Goal: Transaction & Acquisition: Purchase product/service

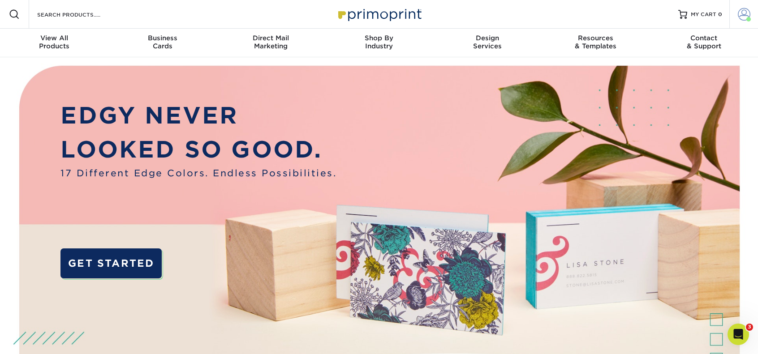
click at [741, 12] on span at bounding box center [743, 14] width 13 height 13
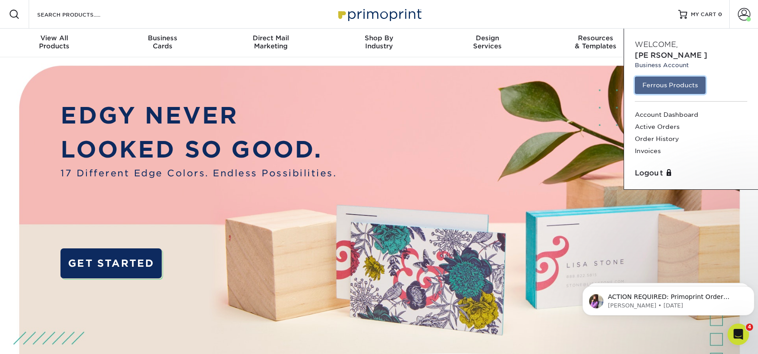
click at [678, 77] on link "Ferrous Products" at bounding box center [669, 85] width 71 height 17
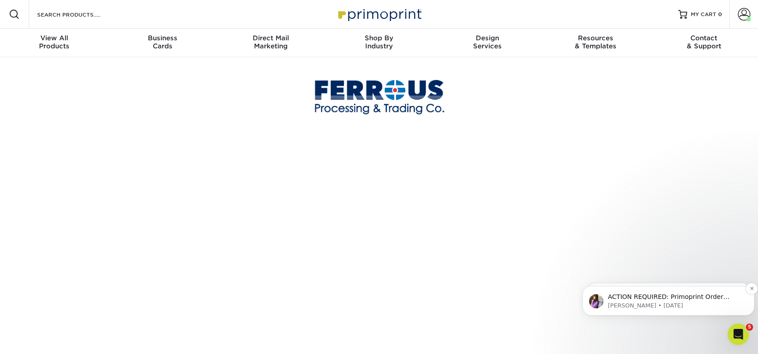
click at [638, 298] on p "ACTION REQUIRED: Primoprint Order 25730-30422-87451 Thank you for placing your …" at bounding box center [675, 297] width 135 height 9
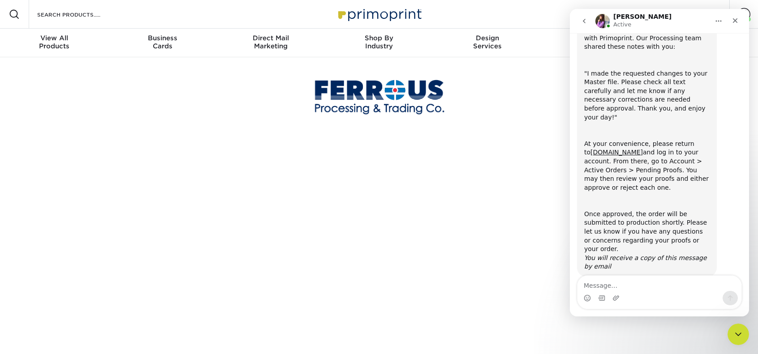
scroll to position [64, 0]
click at [739, 22] on div "Close" at bounding box center [735, 21] width 16 height 16
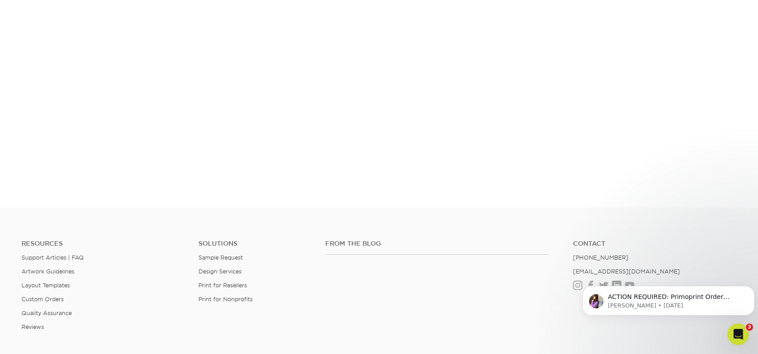
scroll to position [0, 0]
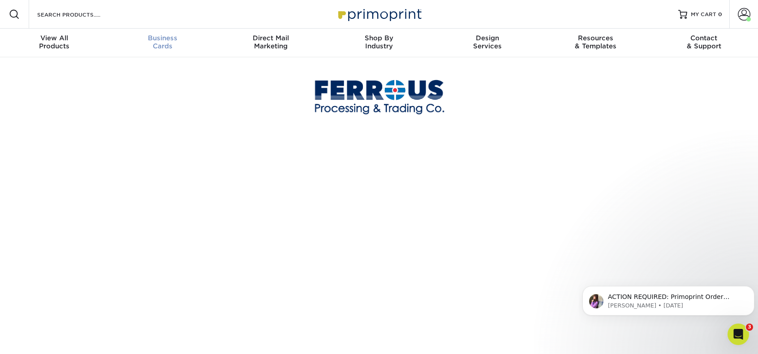
click at [166, 40] on span "Business" at bounding box center [162, 38] width 108 height 8
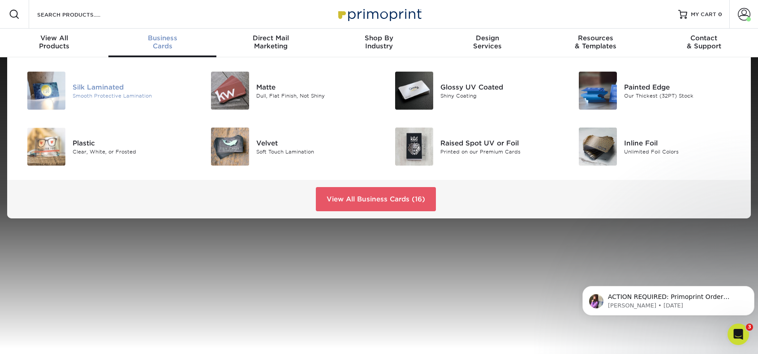
click at [56, 94] on img at bounding box center [46, 91] width 38 height 38
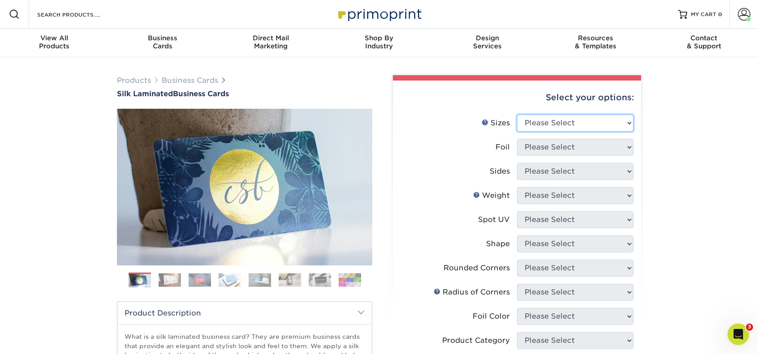
click at [626, 124] on select "Please Select 1.5" x 3.5" - Mini 1.75" x 3.5" - Mini 2" x 2" - Square 2" x 3" -…" at bounding box center [575, 123] width 116 height 17
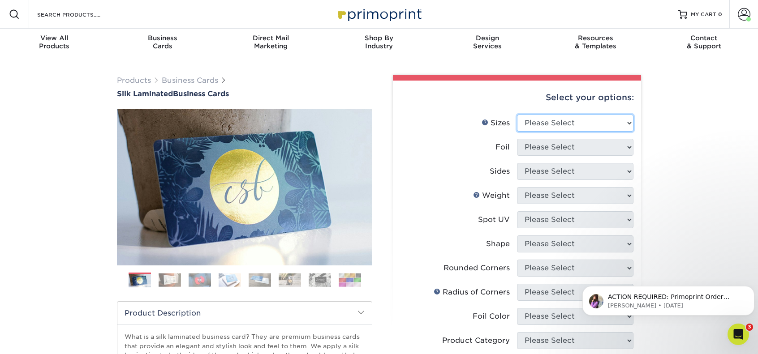
select select "2.00x3.50"
click at [517, 115] on select "Please Select 1.5" x 3.5" - Mini 1.75" x 3.5" - Mini 2" x 2" - Square 2" x 3" -…" at bounding box center [575, 123] width 116 height 17
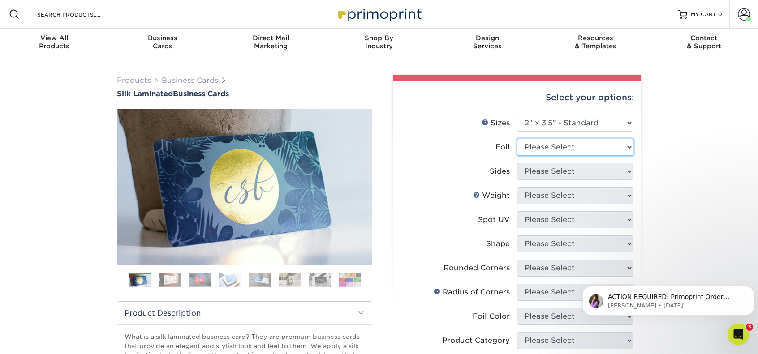
click at [590, 151] on select "Please Select Yes No" at bounding box center [575, 147] width 116 height 17
select select "0"
click at [517, 139] on select "Please Select Yes No" at bounding box center [575, 147] width 116 height 17
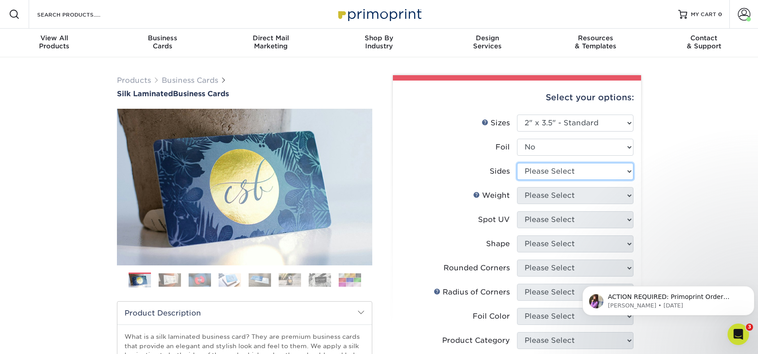
click at [570, 175] on select "Please Select Print Both Sides Print Front Only" at bounding box center [575, 171] width 116 height 17
select select "13abbda7-1d64-4f25-8bb2-c179b224825d"
click at [517, 163] on select "Please Select Print Both Sides Print Front Only" at bounding box center [575, 171] width 116 height 17
click at [567, 197] on select "Please Select 16PT" at bounding box center [575, 195] width 116 height 17
select select "16PT"
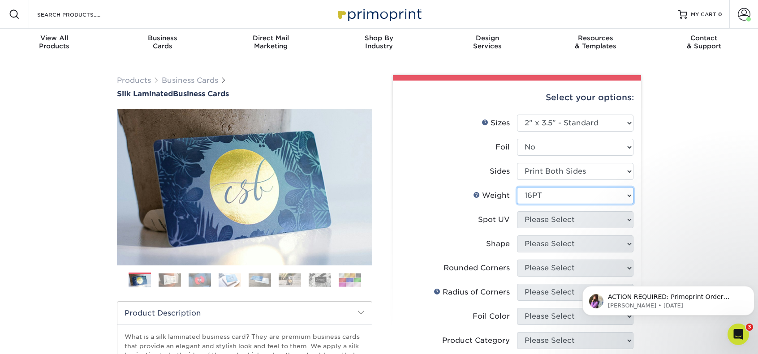
click at [517, 187] on select "Please Select 16PT" at bounding box center [575, 195] width 116 height 17
click at [555, 221] on select "Please Select No Spot UV Front and Back (Both Sides) Front Only Back Only" at bounding box center [575, 219] width 116 height 17
select select "3"
click at [517, 211] on select "Please Select No Spot UV Front and Back (Both Sides) Front Only Back Only" at bounding box center [575, 219] width 116 height 17
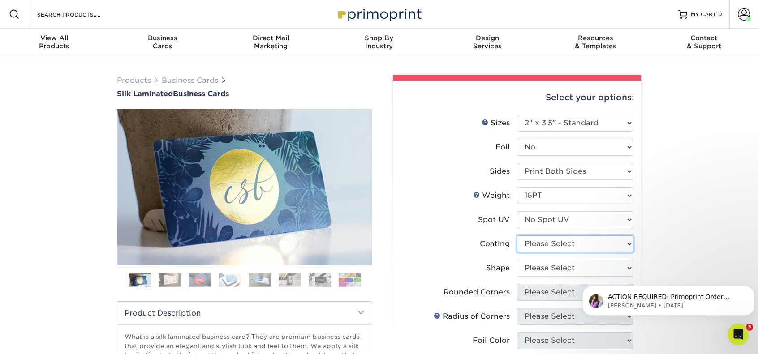
click at [553, 247] on select at bounding box center [575, 243] width 116 height 17
select select "3e7618de-abca-4bda-9f97-8b9129e913d8"
click at [517, 235] on select at bounding box center [575, 243] width 116 height 17
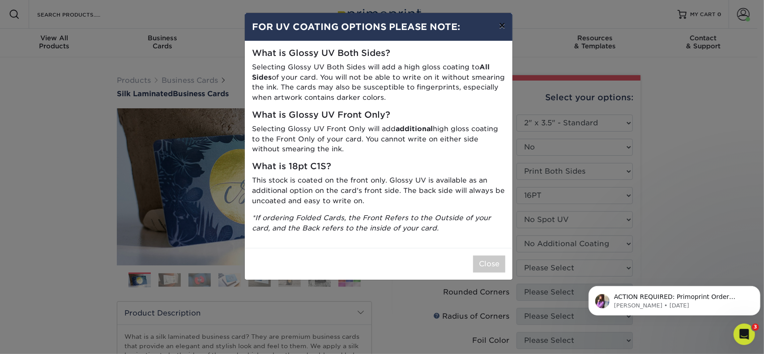
click at [499, 26] on button "×" at bounding box center [502, 25] width 21 height 25
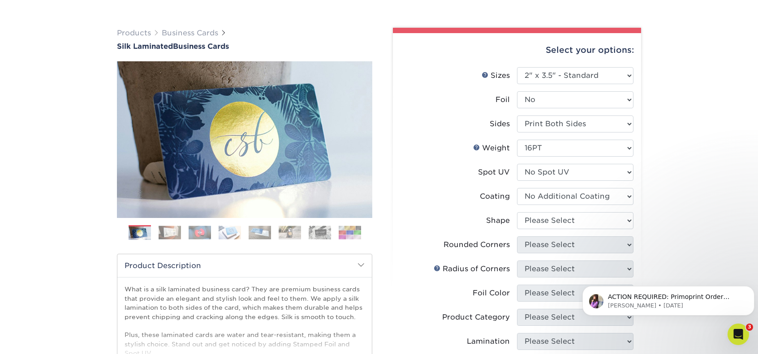
scroll to position [56, 0]
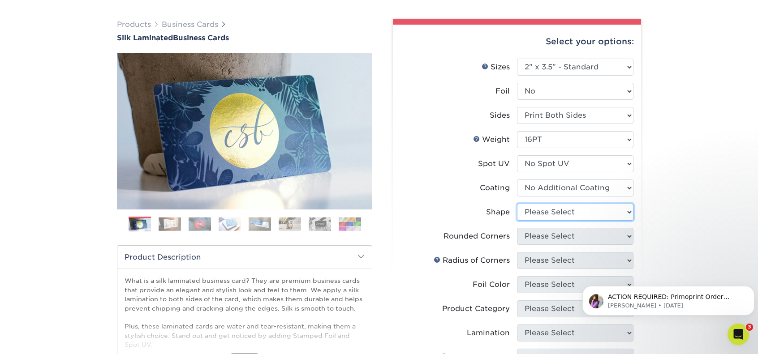
click at [615, 212] on select "Please Select Standard Oval" at bounding box center [575, 212] width 116 height 17
select select "standard"
click at [517, 204] on select "Please Select Standard Oval" at bounding box center [575, 212] width 116 height 17
click at [569, 239] on select "Please Select Yes - Round 2 Corners Yes - Round 4 Corners No" at bounding box center [575, 236] width 116 height 17
select select "0"
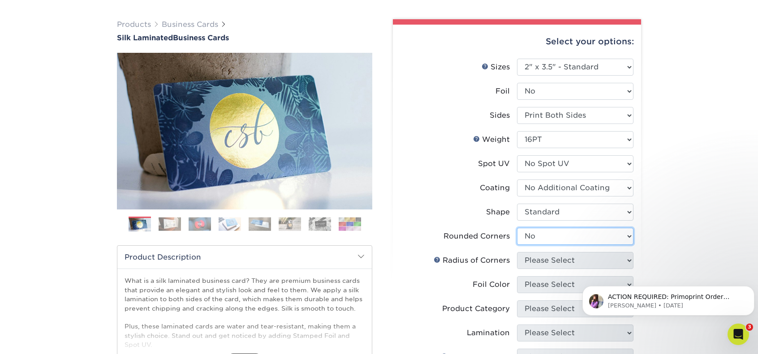
click at [517, 228] on select "Please Select Yes - Round 2 Corners Yes - Round 4 Corners No" at bounding box center [575, 236] width 116 height 17
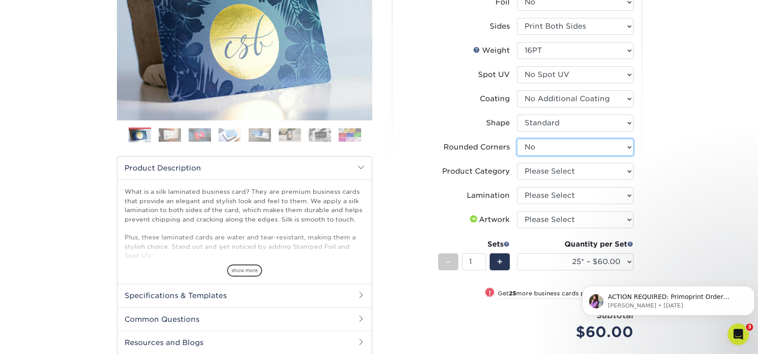
scroll to position [146, 0]
click at [596, 172] on select "Please Select Business Cards" at bounding box center [575, 171] width 116 height 17
select select "3b5148f1-0588-4f88-a218-97bcfdce65c1"
click at [517, 163] on select "Please Select Business Cards" at bounding box center [575, 171] width 116 height 17
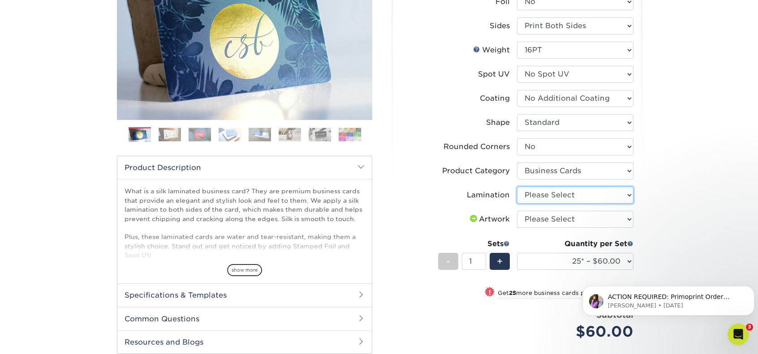
click at [573, 195] on select "Please Select Silk" at bounding box center [575, 195] width 116 height 17
select select "ccacb42f-45f7-42d3-bbd3-7c8421cf37f0"
click at [517, 187] on select "Please Select Silk" at bounding box center [575, 195] width 116 height 17
click at [564, 219] on select "Please Select I will upload files I need a design - $100" at bounding box center [575, 219] width 116 height 17
select select "upload"
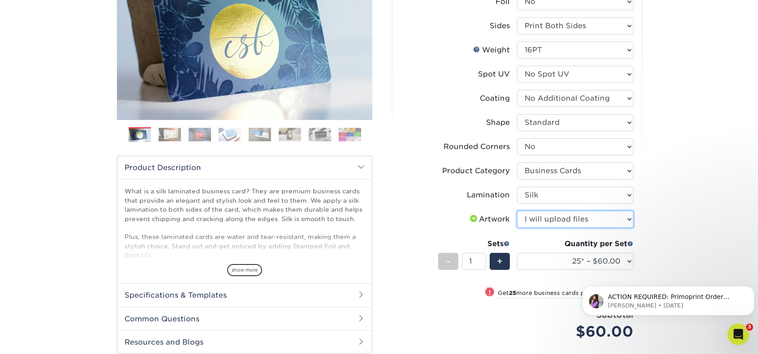
click at [517, 211] on select "Please Select I will upload files I need a design - $100" at bounding box center [575, 219] width 116 height 17
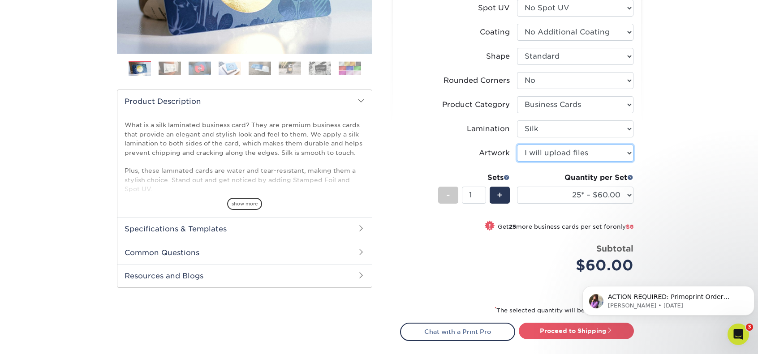
scroll to position [213, 0]
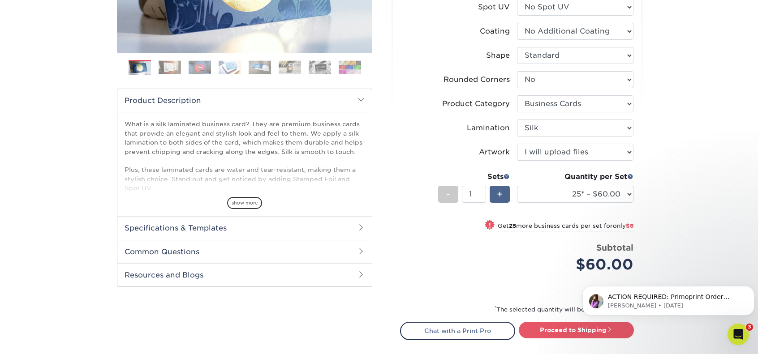
click at [501, 196] on span "+" at bounding box center [500, 194] width 6 height 13
type input "2"
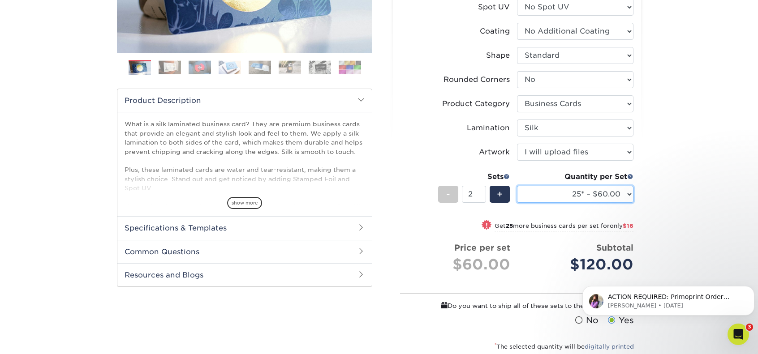
click at [623, 193] on select "25* – $60.00 50* – $68.00 75* – $76.00 100* – $84.00 250* – $92.00 500 – $96.00…" at bounding box center [575, 194] width 116 height 17
select select "500 – $96.00"
click at [517, 186] on select "25* – $60.00 50* – $68.00 75* – $76.00 100* – $84.00 250* – $92.00 500 – $96.00…" at bounding box center [575, 194] width 116 height 17
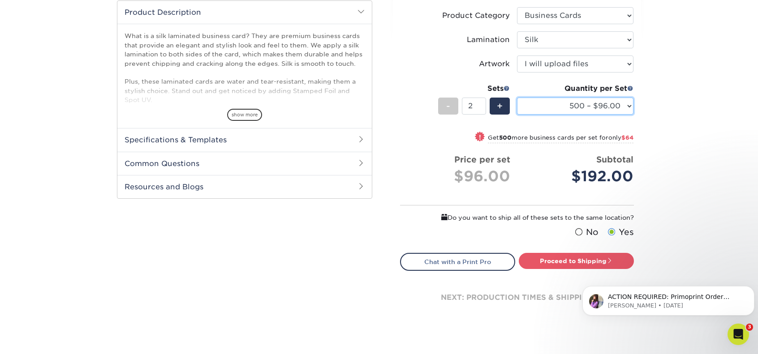
scroll to position [302, 0]
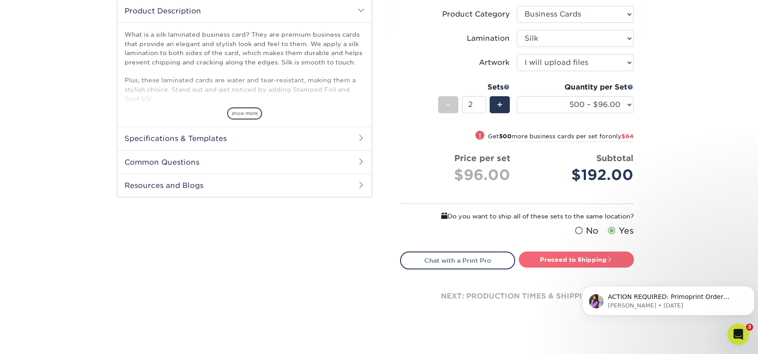
click at [601, 258] on link "Proceed to Shipping" at bounding box center [575, 260] width 115 height 16
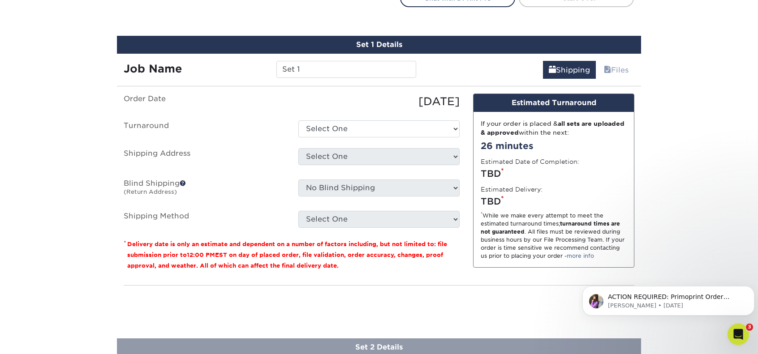
scroll to position [578, 0]
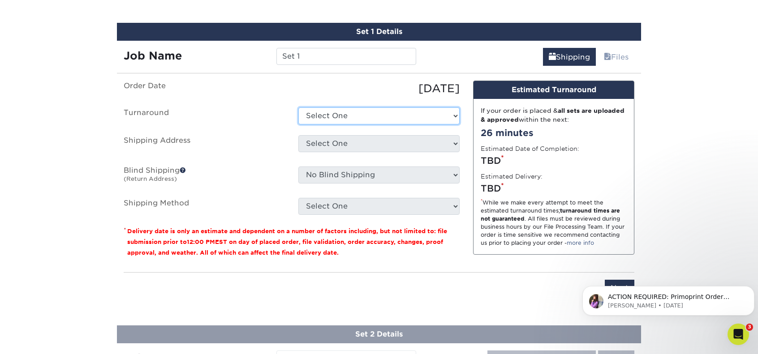
click at [439, 115] on select "Select One 2-4 Business Days 2 Day Next Business Day" at bounding box center [378, 115] width 161 height 17
select select "daeee239-1cf4-403f-860f-e366b9ee29d2"
click at [298, 107] on select "Select One 2-4 Business Days 2 Day Next Business Day" at bounding box center [378, 115] width 161 height 17
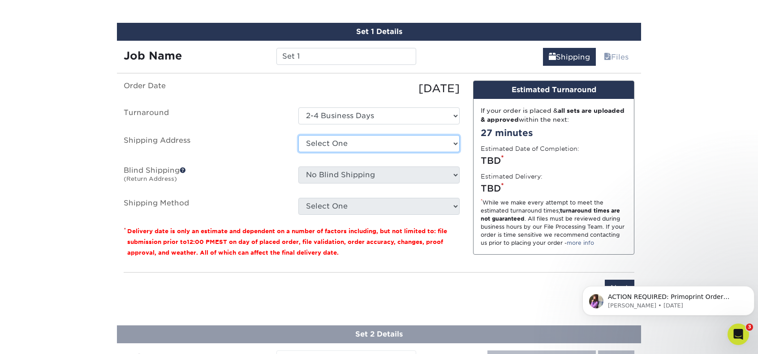
click at [356, 144] on select "Select One Brandie Buck Corporate FPT Canton FPT Cleveland FPT Florida FPT Fort…" at bounding box center [378, 143] width 161 height 17
select select "28711"
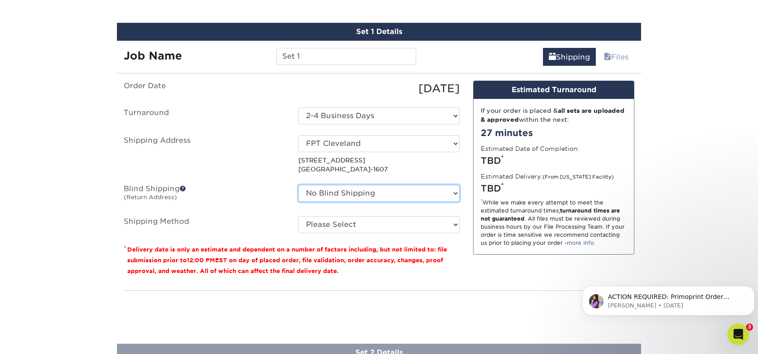
click at [417, 195] on select "No Blind Shipping Brandie Buck Corporate FPT Canton FPT Cleveland FPT Florida F…" at bounding box center [378, 193] width 161 height 17
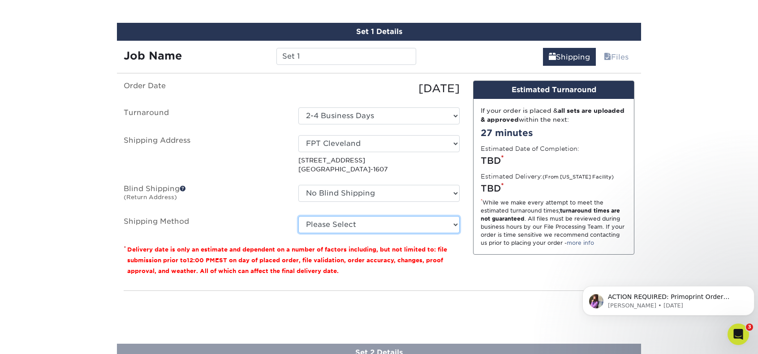
click at [416, 223] on select "Please Select Ground Shipping (+$14.95) 3 Day Shipping Service (+$15.34) 2 Day …" at bounding box center [378, 224] width 161 height 17
select select "03"
click at [298, 216] on select "Please Select Ground Shipping (+$14.95) 3 Day Shipping Service (+$15.34) 2 Day …" at bounding box center [378, 224] width 161 height 17
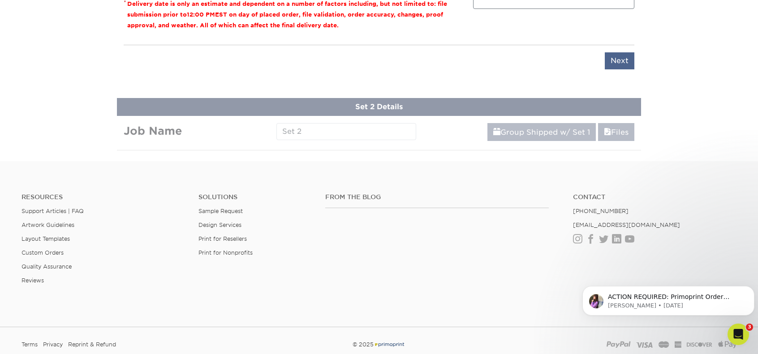
scroll to position [824, 0]
click at [618, 61] on input "Next" at bounding box center [619, 60] width 30 height 17
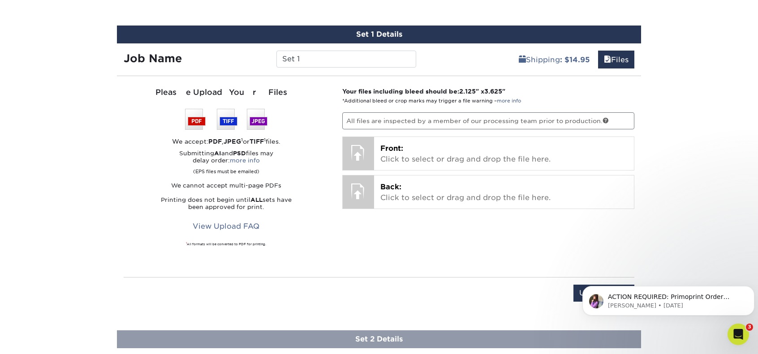
scroll to position [566, 0]
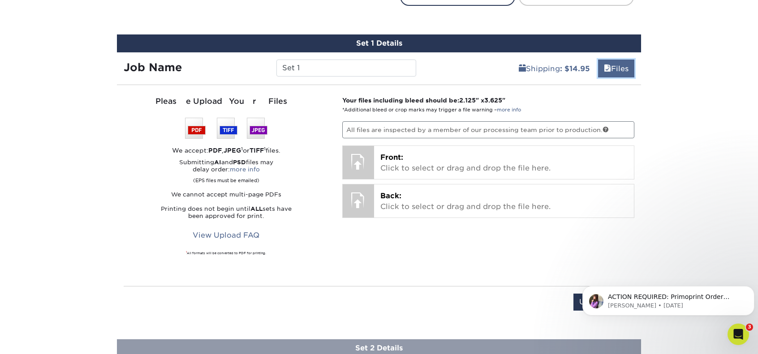
click at [615, 66] on link "Files" at bounding box center [616, 69] width 36 height 18
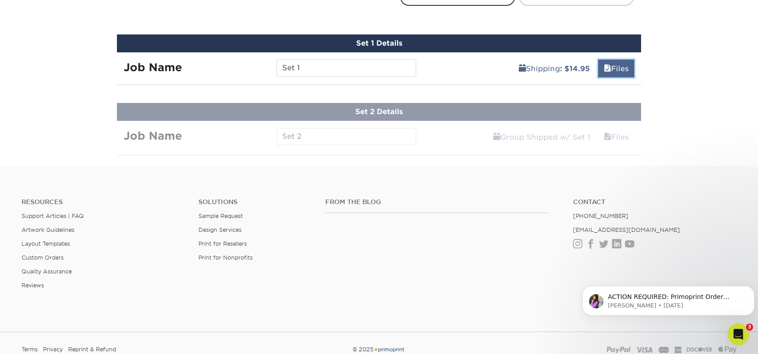
click at [615, 66] on link "Files" at bounding box center [616, 69] width 36 height 18
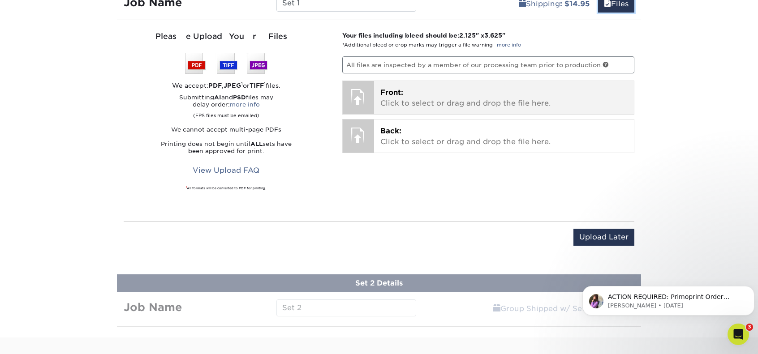
scroll to position [633, 0]
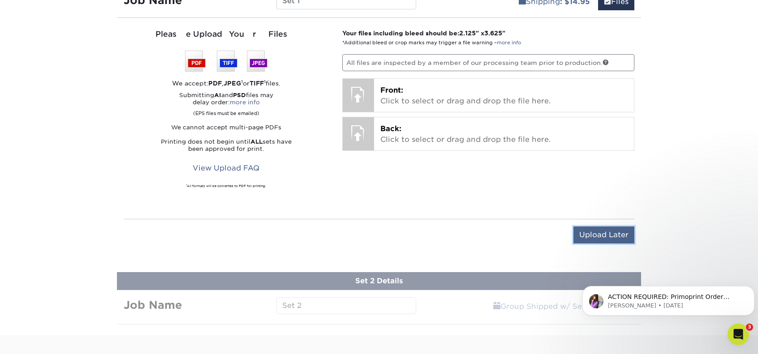
click at [606, 236] on input "Upload Later" at bounding box center [603, 235] width 61 height 17
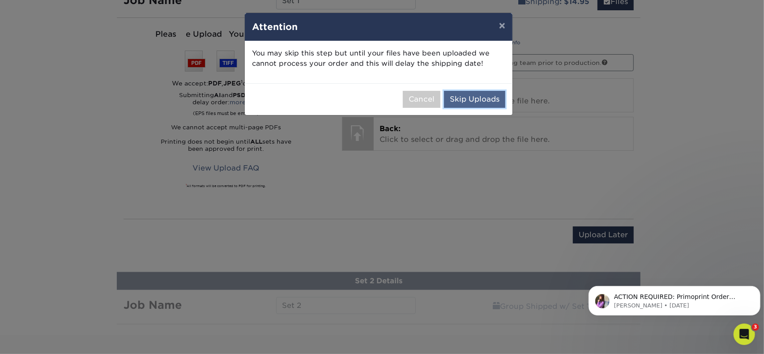
click at [472, 98] on button "Skip Uploads" at bounding box center [474, 99] width 61 height 17
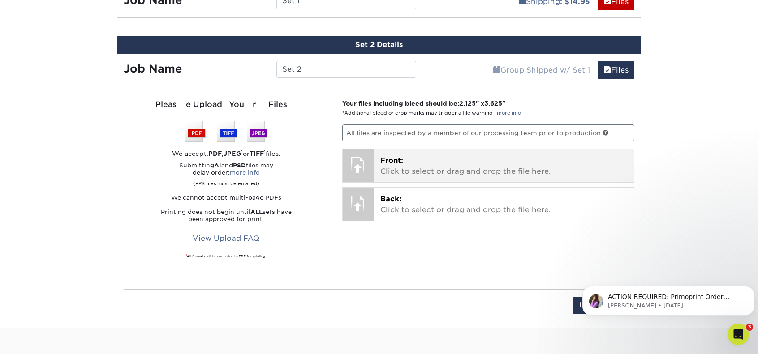
click at [441, 173] on p "Front: Click to select or drag and drop the file here." at bounding box center [504, 165] width 248 height 21
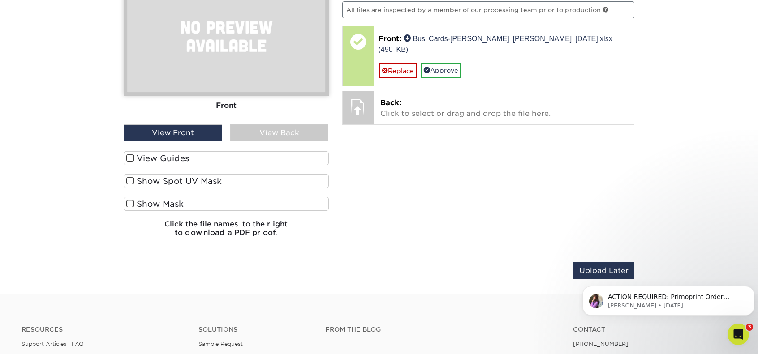
scroll to position [723, 0]
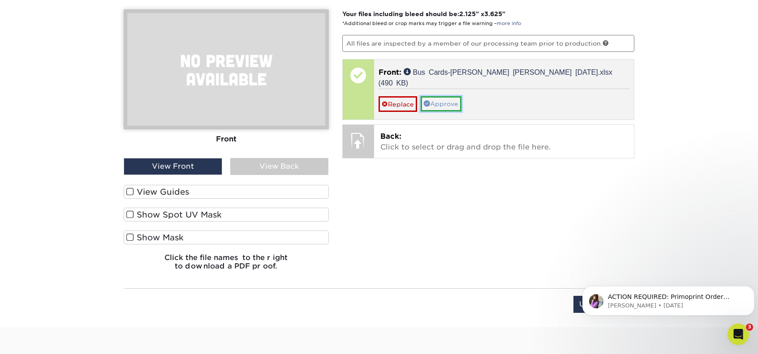
click at [448, 96] on link "Approve" at bounding box center [440, 103] width 41 height 15
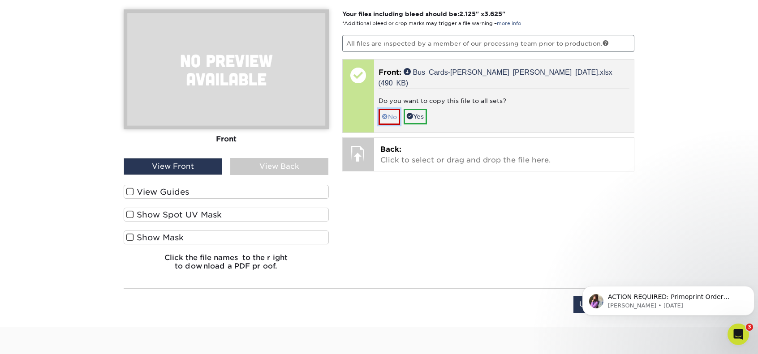
click at [390, 109] on link "No" at bounding box center [388, 117] width 21 height 16
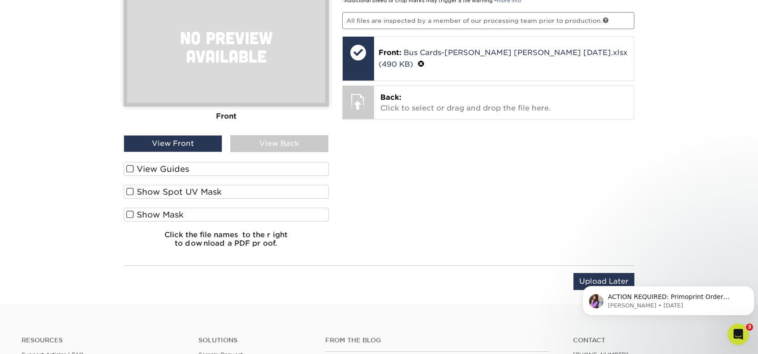
scroll to position [745, 0]
click at [277, 139] on div "View Back" at bounding box center [279, 144] width 98 height 17
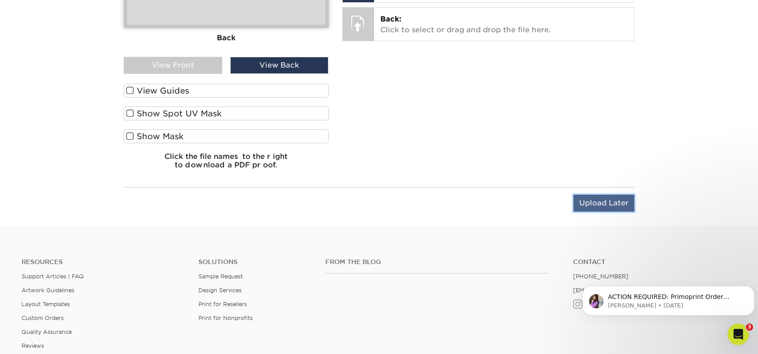
click at [600, 197] on input "Upload Later" at bounding box center [603, 203] width 61 height 17
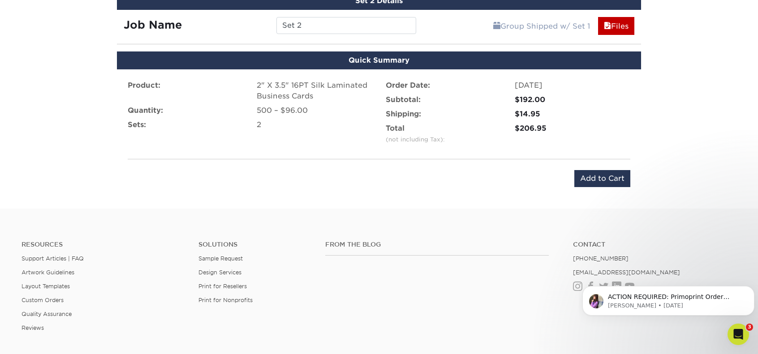
scroll to position [656, 0]
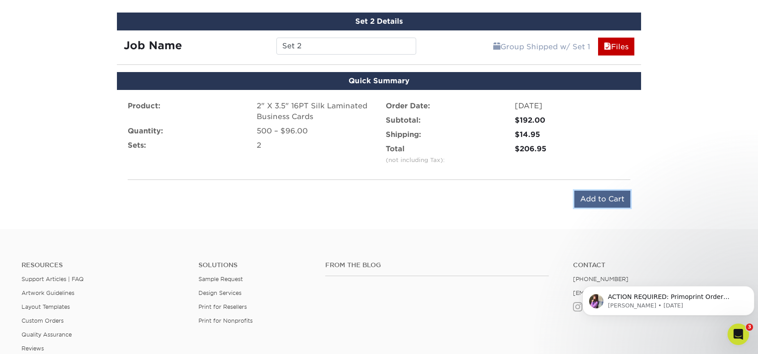
click at [605, 199] on input "Add to Cart" at bounding box center [602, 199] width 56 height 17
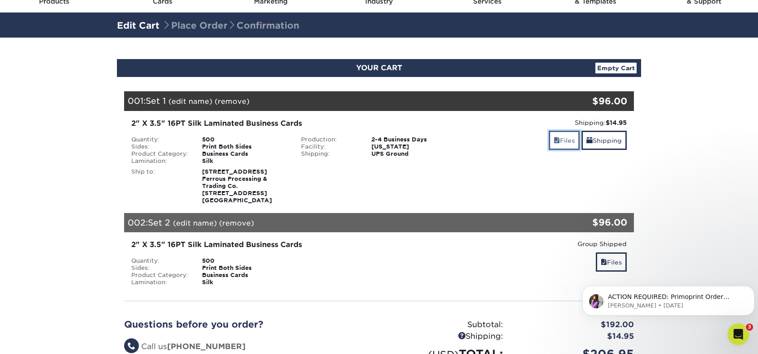
click at [553, 145] on link "Files" at bounding box center [563, 140] width 31 height 19
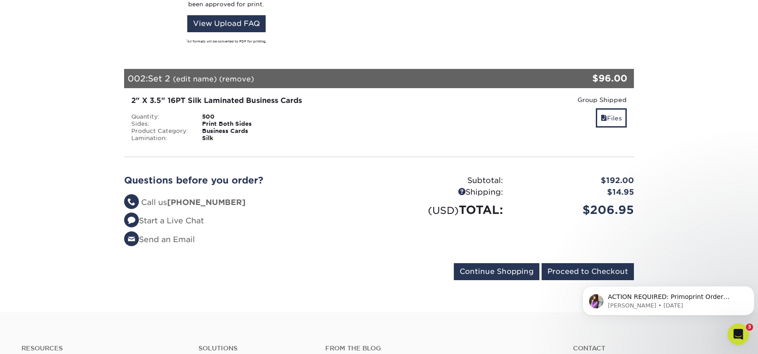
scroll to position [392, 0]
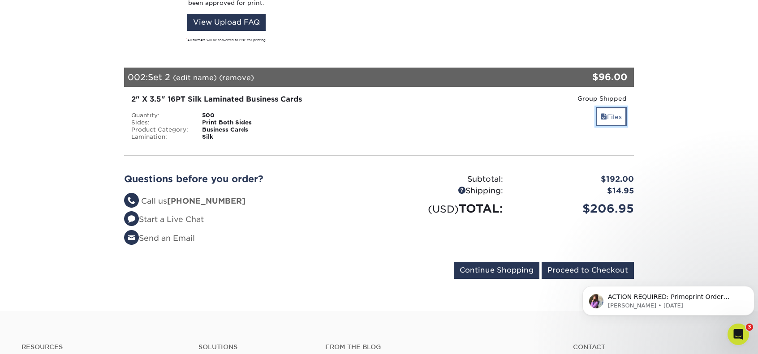
click at [603, 117] on span at bounding box center [603, 116] width 6 height 7
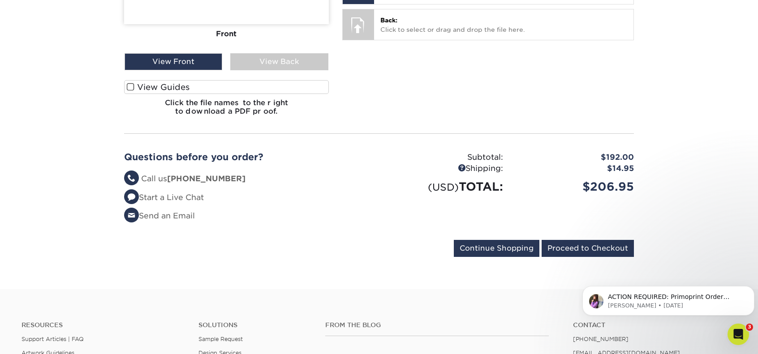
scroll to position [660, 0]
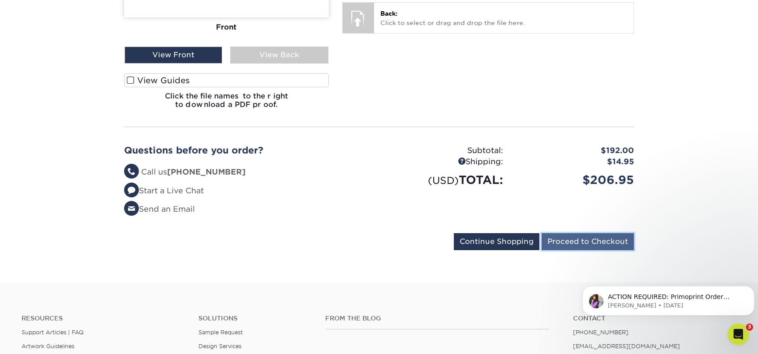
click at [584, 240] on input "Proceed to Checkout" at bounding box center [587, 241] width 92 height 17
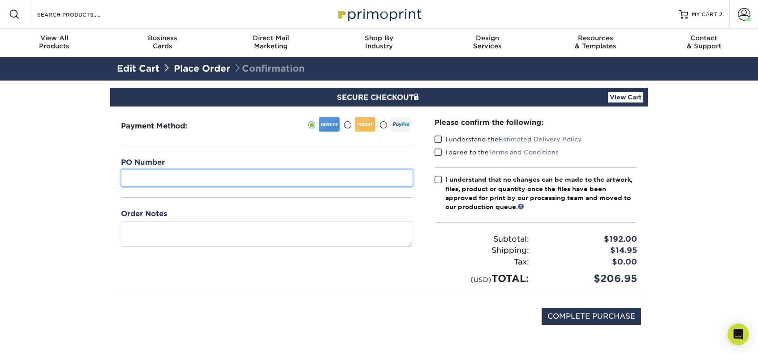
click at [202, 179] on input "text" at bounding box center [267, 178] width 292 height 17
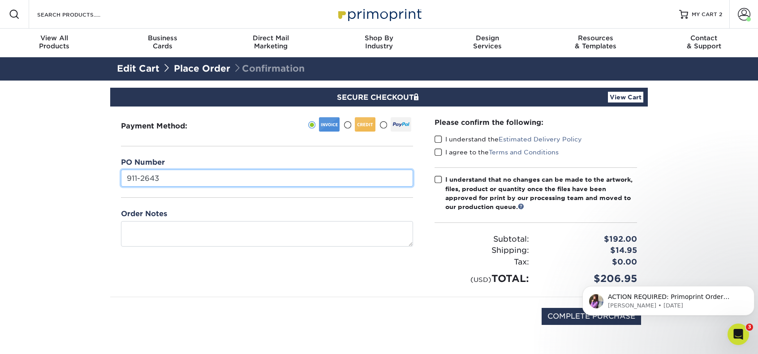
type input "911-2643"
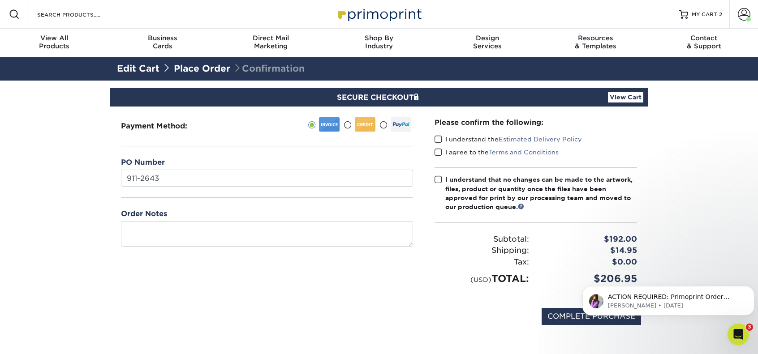
click at [440, 137] on span at bounding box center [438, 139] width 8 height 9
click at [0, 0] on input "I understand the Estimated Delivery Policy" at bounding box center [0, 0] width 0 height 0
click at [438, 153] on span at bounding box center [438, 152] width 8 height 9
click at [0, 0] on input "I agree to the Terms and Conditions" at bounding box center [0, 0] width 0 height 0
click at [437, 180] on span at bounding box center [438, 180] width 8 height 9
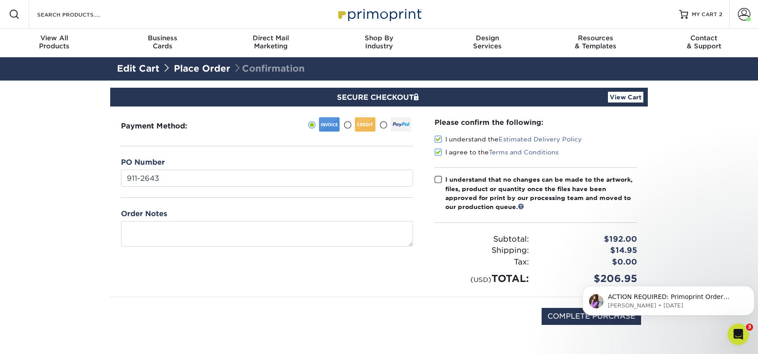
click at [0, 0] on input "I understand that no changes can be made to the artwork, files, product or quan…" at bounding box center [0, 0] width 0 height 0
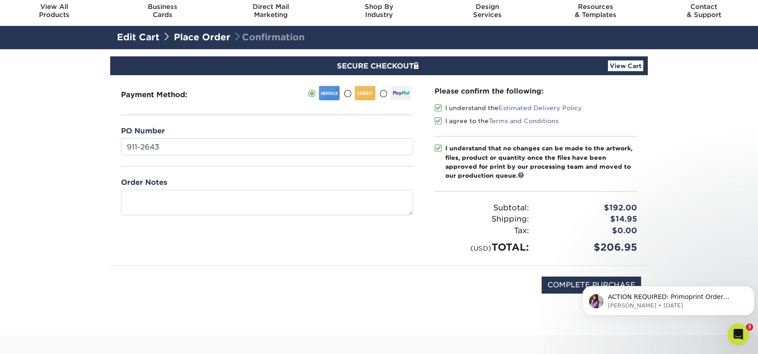
scroll to position [45, 0]
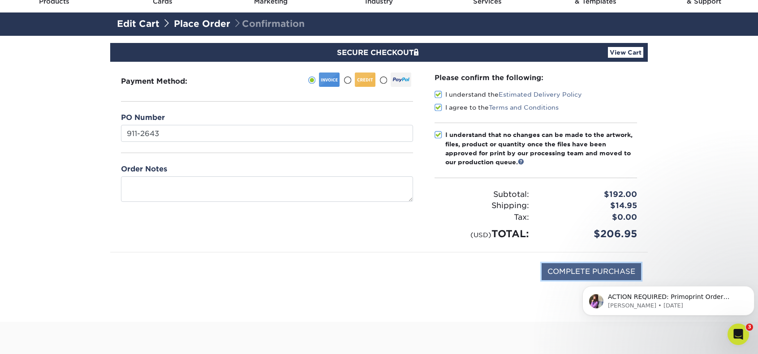
click at [575, 269] on input "COMPLETE PURCHASE" at bounding box center [590, 271] width 99 height 17
type input "PROCESSING, PLEASE WAIT..."
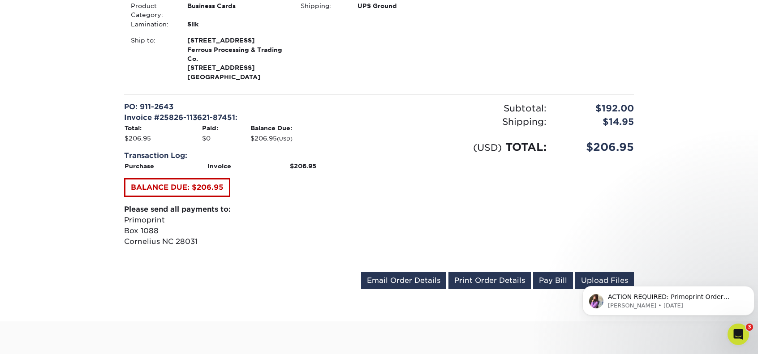
scroll to position [470, 0]
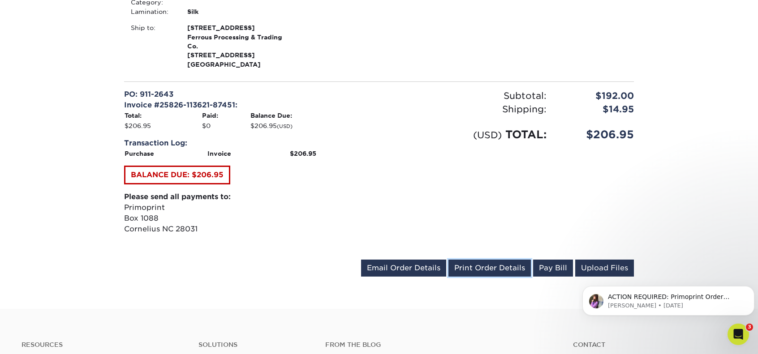
click at [478, 270] on link "Print Order Details" at bounding box center [489, 268] width 82 height 17
